Goal: Task Accomplishment & Management: Manage account settings

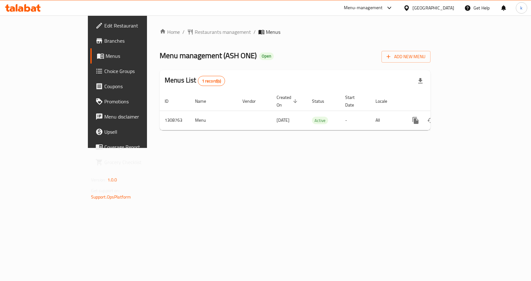
click at [104, 73] on span "Choice Groups" at bounding box center [137, 71] width 67 height 8
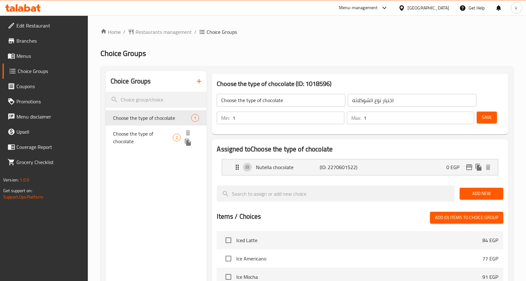
click at [134, 131] on span "Choose the type of chocolate" at bounding box center [143, 137] width 60 height 15
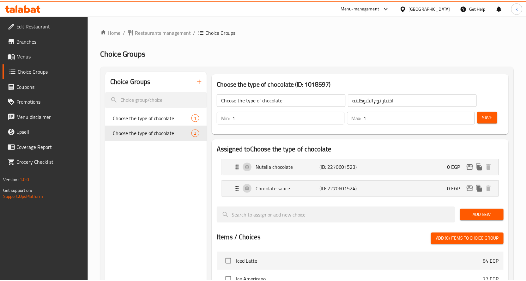
scroll to position [207, 0]
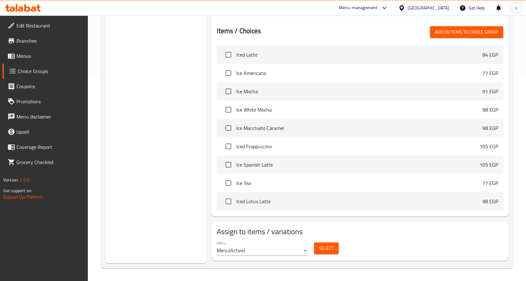
drag, startPoint x: 379, startPoint y: 243, endPoint x: 340, endPoint y: 115, distance: 134.0
click at [379, 243] on div "Menu Menu ( Active ) Select" at bounding box center [359, 248] width 291 height 20
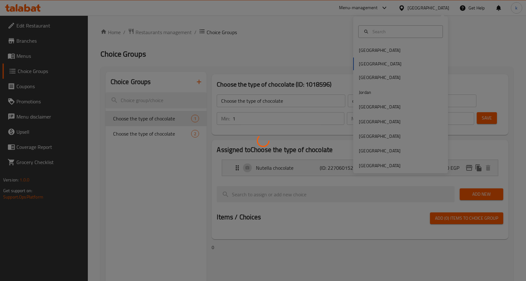
click at [385, 33] on div at bounding box center [263, 140] width 526 height 281
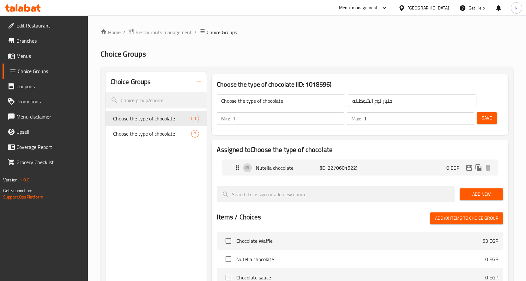
click at [446, 9] on div "[GEOGRAPHIC_DATA]" at bounding box center [428, 7] width 42 height 7
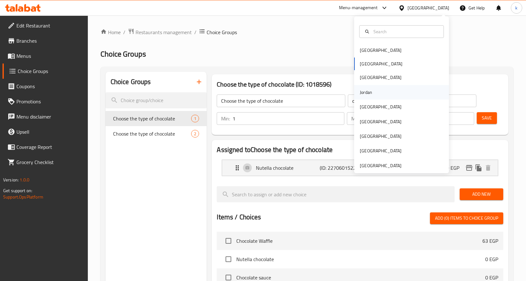
click at [386, 90] on div "Jordan" at bounding box center [401, 92] width 95 height 15
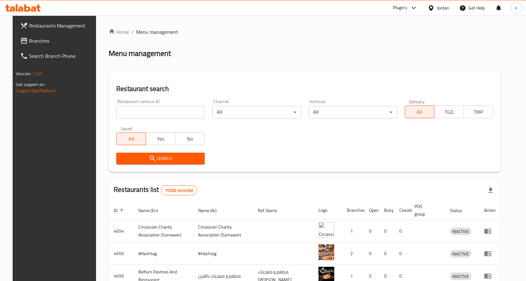
click at [58, 42] on span "Branches" at bounding box center [62, 41] width 66 height 8
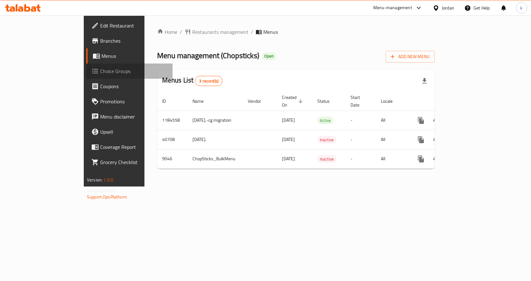
click at [100, 72] on span "Choice Groups" at bounding box center [133, 71] width 67 height 8
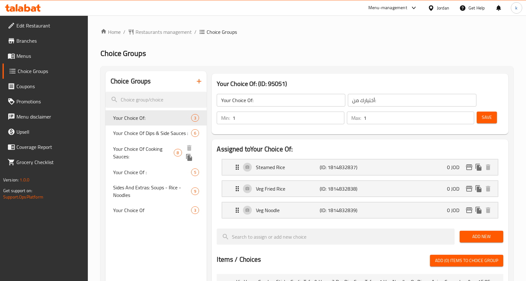
click at [152, 137] on span "Your Choice Of Dips & Side Sauces :" at bounding box center [152, 133] width 78 height 8
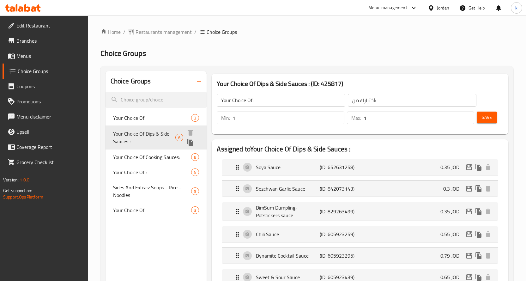
type input "Your Choice Of Dips & Side Sauces :"
type input "اختيارك من الصلصات الجانبية والغموس:"
type input "0"
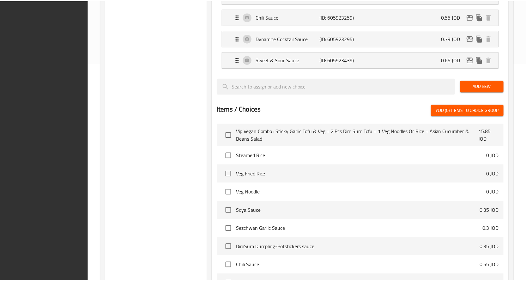
scroll to position [295, 0]
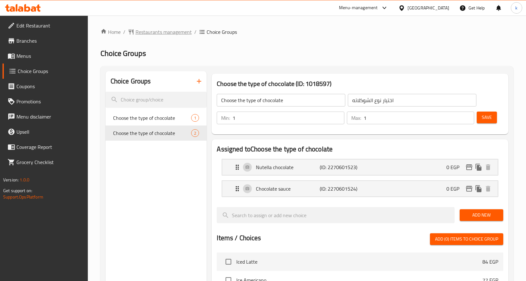
click at [155, 34] on span "Restaurants management" at bounding box center [163, 32] width 56 height 8
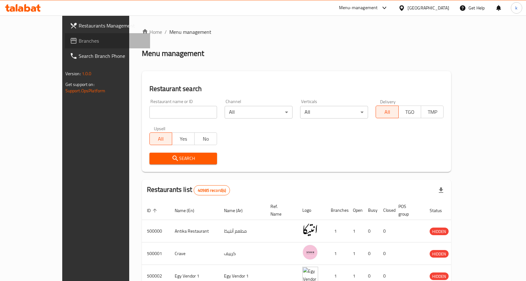
click at [79, 44] on span "Branches" at bounding box center [112, 41] width 66 height 8
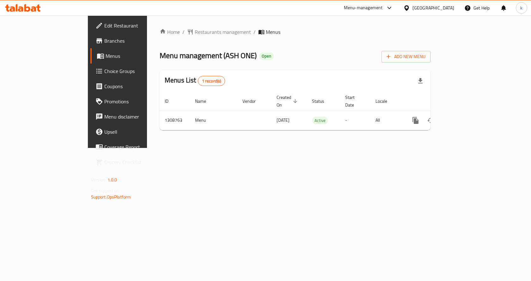
click at [104, 68] on span "Choice Groups" at bounding box center [137, 71] width 67 height 8
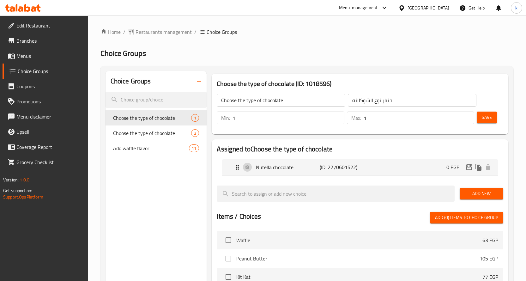
click at [150, 132] on span "Choose the type of chocolate" at bounding box center [152, 133] width 78 height 8
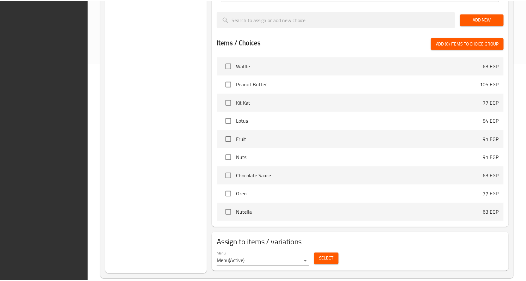
scroll to position [228, 0]
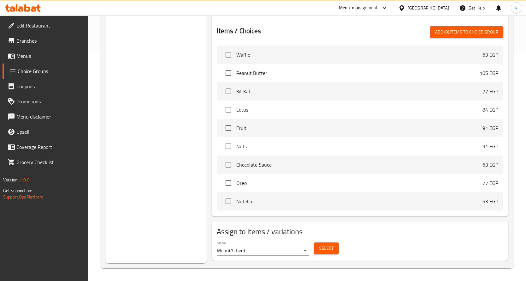
drag, startPoint x: 399, startPoint y: 242, endPoint x: 336, endPoint y: 148, distance: 113.1
click at [399, 242] on div "Menu Menu ( Active ) Select" at bounding box center [359, 248] width 291 height 20
drag, startPoint x: 447, startPoint y: 245, endPoint x: 266, endPoint y: 44, distance: 270.6
click at [447, 245] on div "Menu Menu ( Active ) Select" at bounding box center [359, 248] width 291 height 20
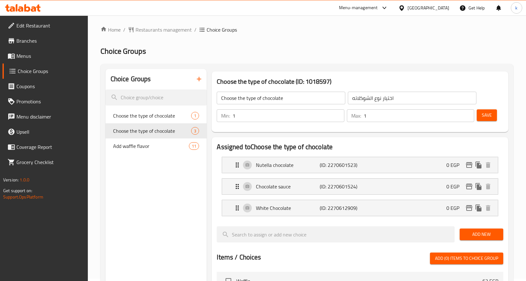
scroll to position [0, 0]
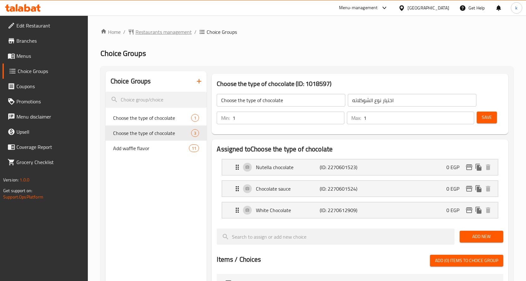
click at [175, 34] on span "Restaurants management" at bounding box center [163, 32] width 56 height 8
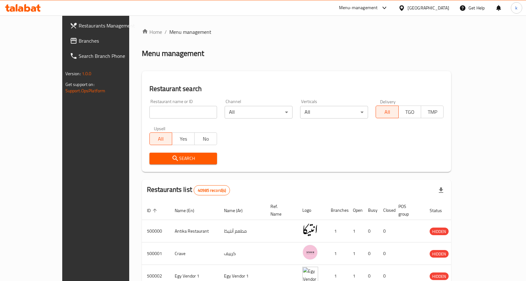
click at [79, 42] on span "Branches" at bounding box center [112, 41] width 66 height 8
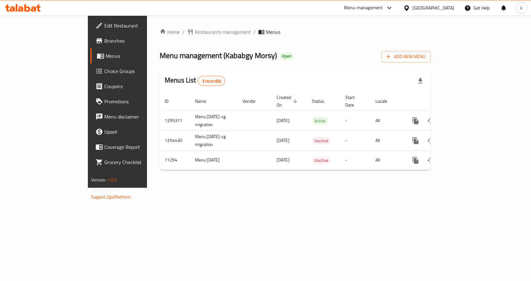
click at [104, 68] on span "Choice Groups" at bounding box center [137, 71] width 67 height 8
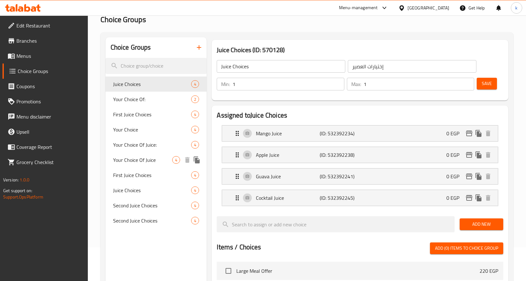
scroll to position [63, 0]
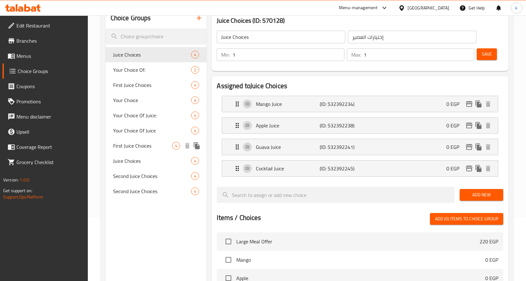
click at [150, 149] on span "First Juice Choices" at bounding box center [142, 146] width 59 height 8
type input "First Juice Choices"
type input "إختيارات العصير الأول"
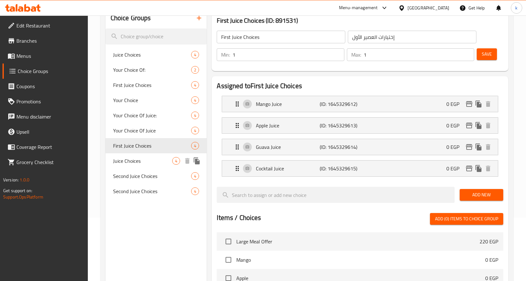
click at [145, 163] on span "Juice Choices" at bounding box center [142, 161] width 59 height 8
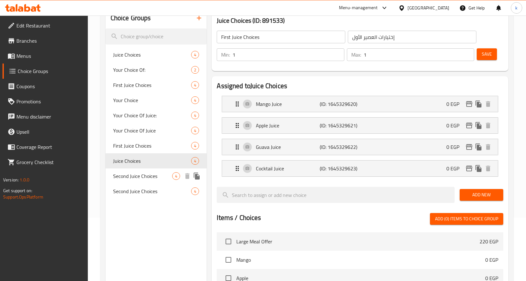
type input "Juice Choices"
type input "إختيارات العصير"
click at [144, 177] on span "Second Juice Choices" at bounding box center [142, 176] width 59 height 8
type input "Second Juice Choices"
type input "إختيارات العصير الثاني"
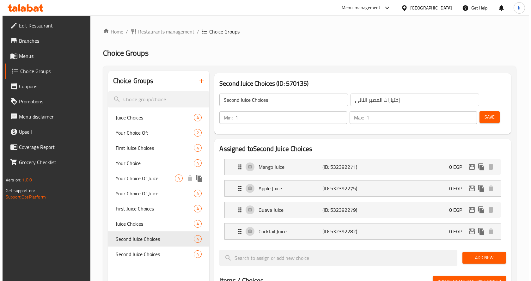
scroll to position [0, 0]
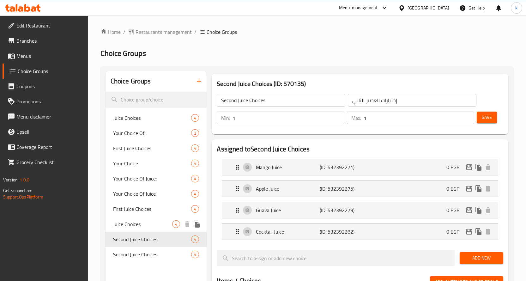
click at [128, 230] on div "Juice Choices 4" at bounding box center [155, 223] width 101 height 15
type input "Juice Choices"
type input "إختيارات العصير"
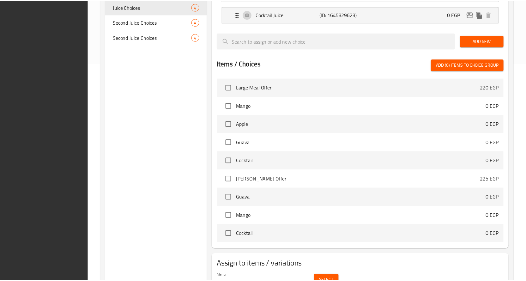
scroll to position [250, 0]
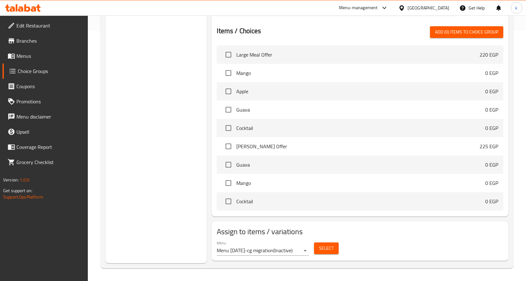
drag, startPoint x: 399, startPoint y: 255, endPoint x: 396, endPoint y: 249, distance: 6.5
click at [399, 255] on div "Menu Menu [DATE]-cg migration ( Inactive ) Select" at bounding box center [359, 248] width 291 height 20
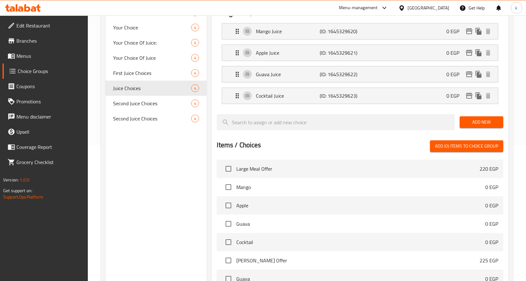
scroll to position [60, 0]
